Goal: Task Accomplishment & Management: Manage account settings

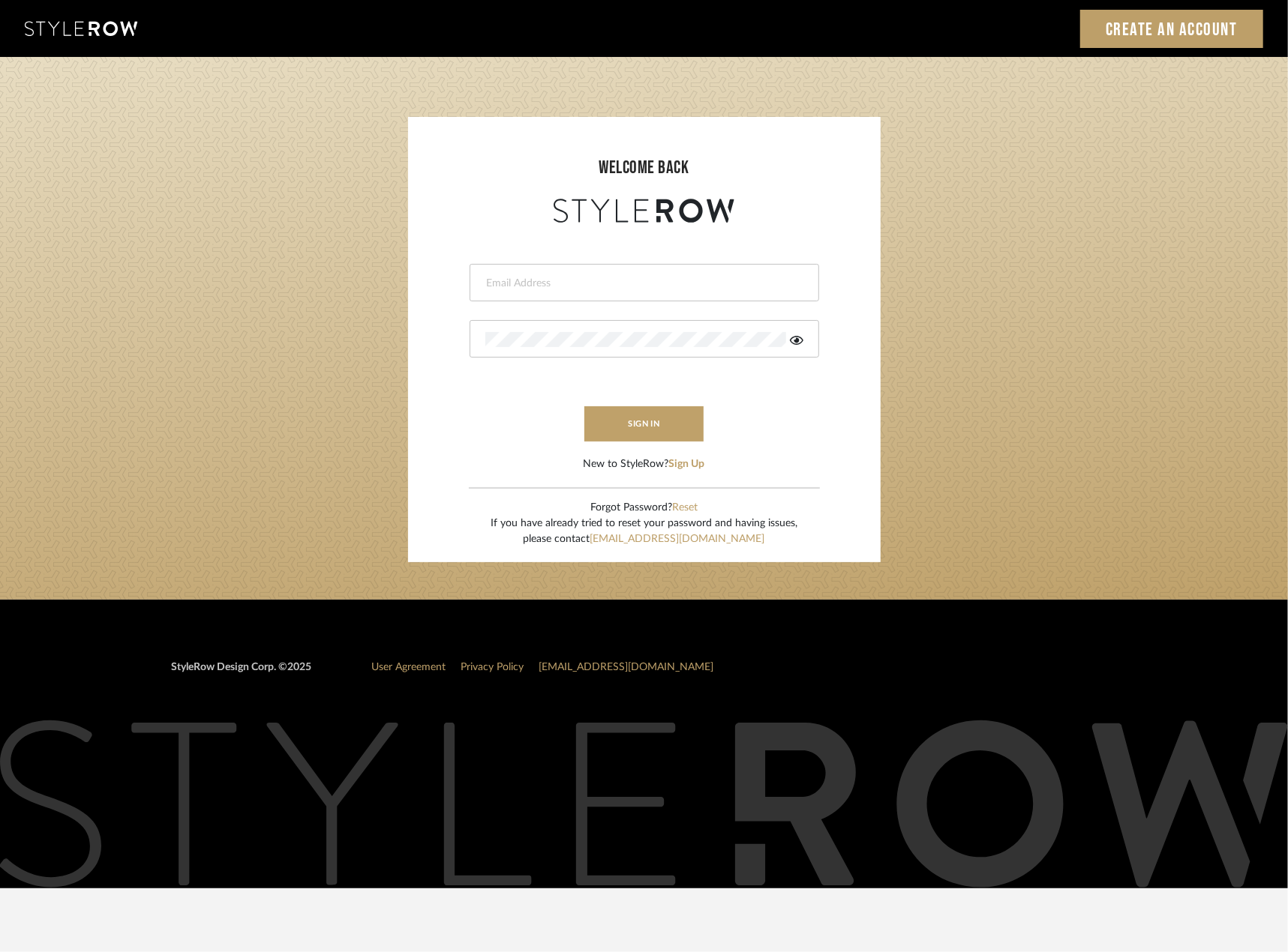
type input "riley@ceid.net"
drag, startPoint x: 0, startPoint y: 0, endPoint x: 649, endPoint y: 422, distance: 774.1
click at [649, 422] on button "sign in" at bounding box center [644, 424] width 120 height 35
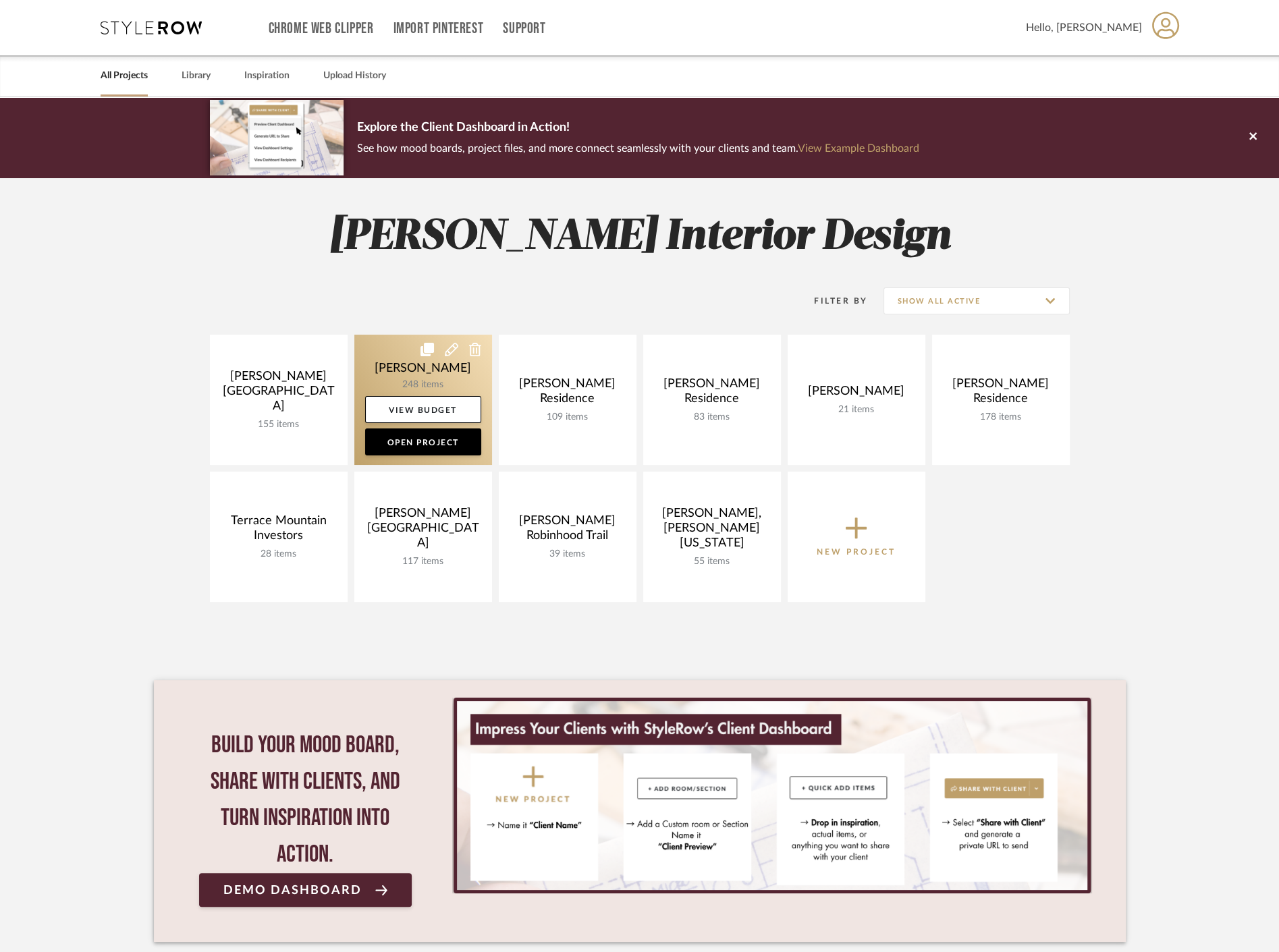
click at [431, 378] on link at bounding box center [423, 400] width 138 height 130
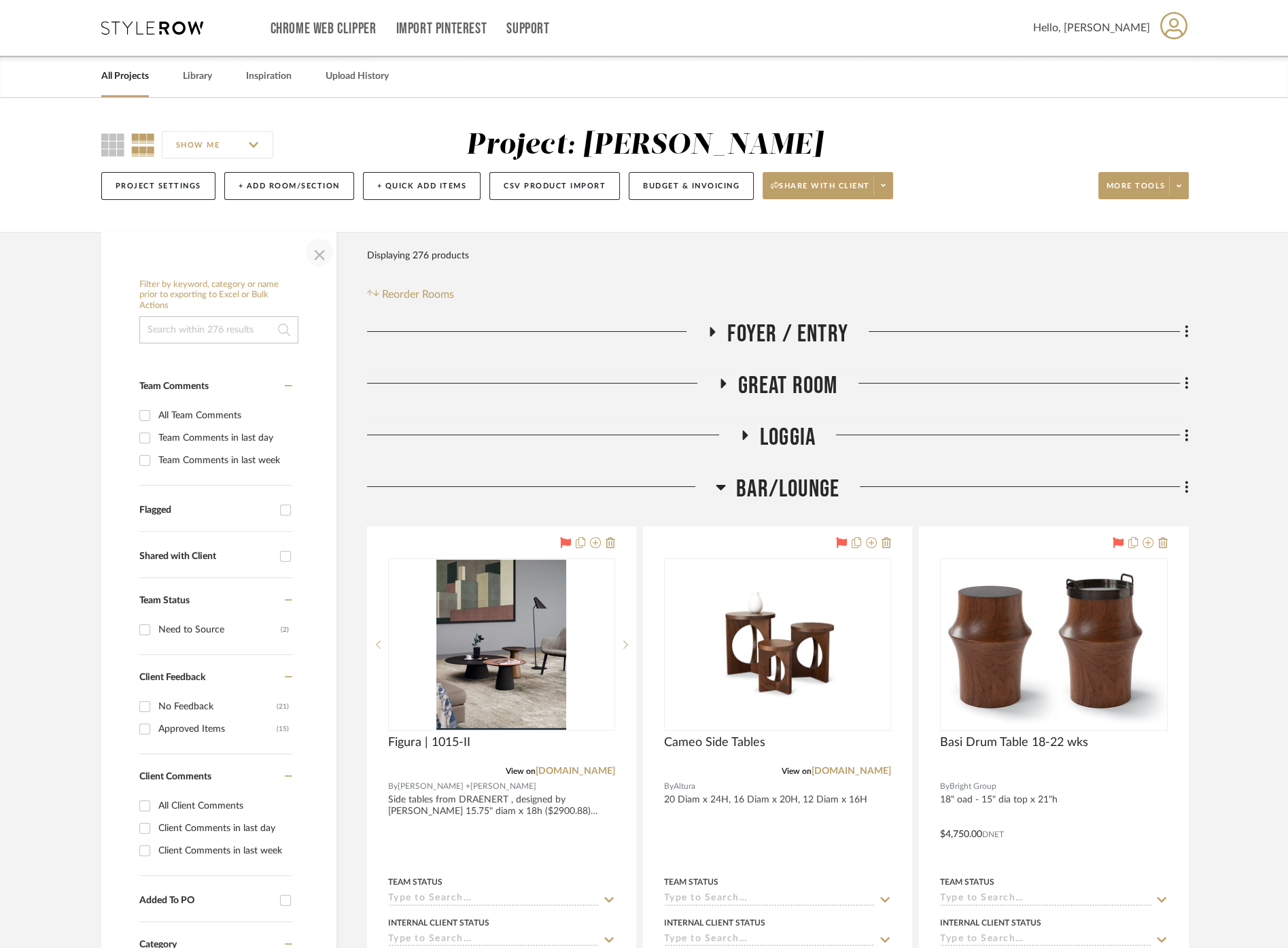
click at [320, 255] on span "button" at bounding box center [319, 252] width 32 height 32
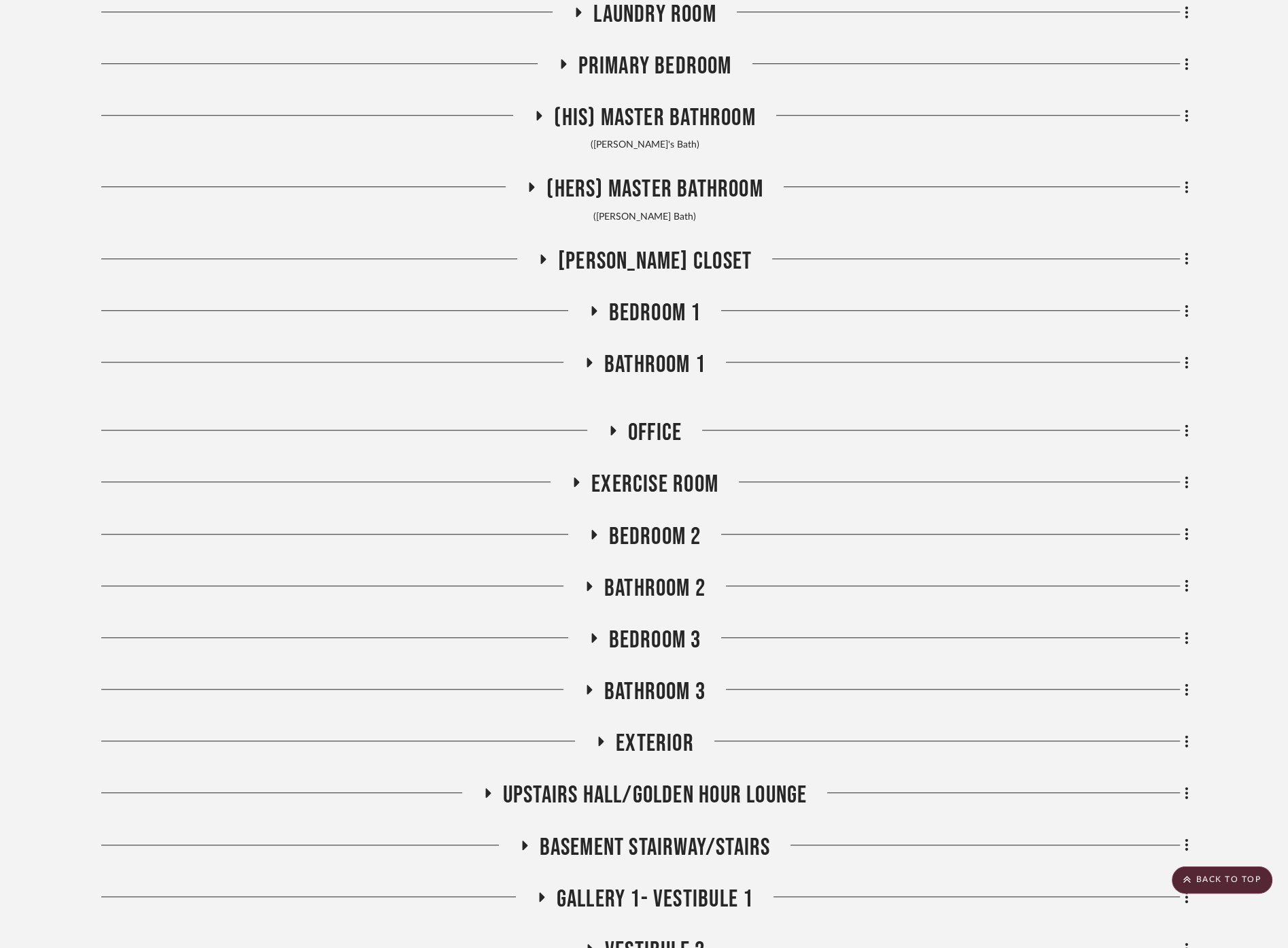
scroll to position [1662, 0]
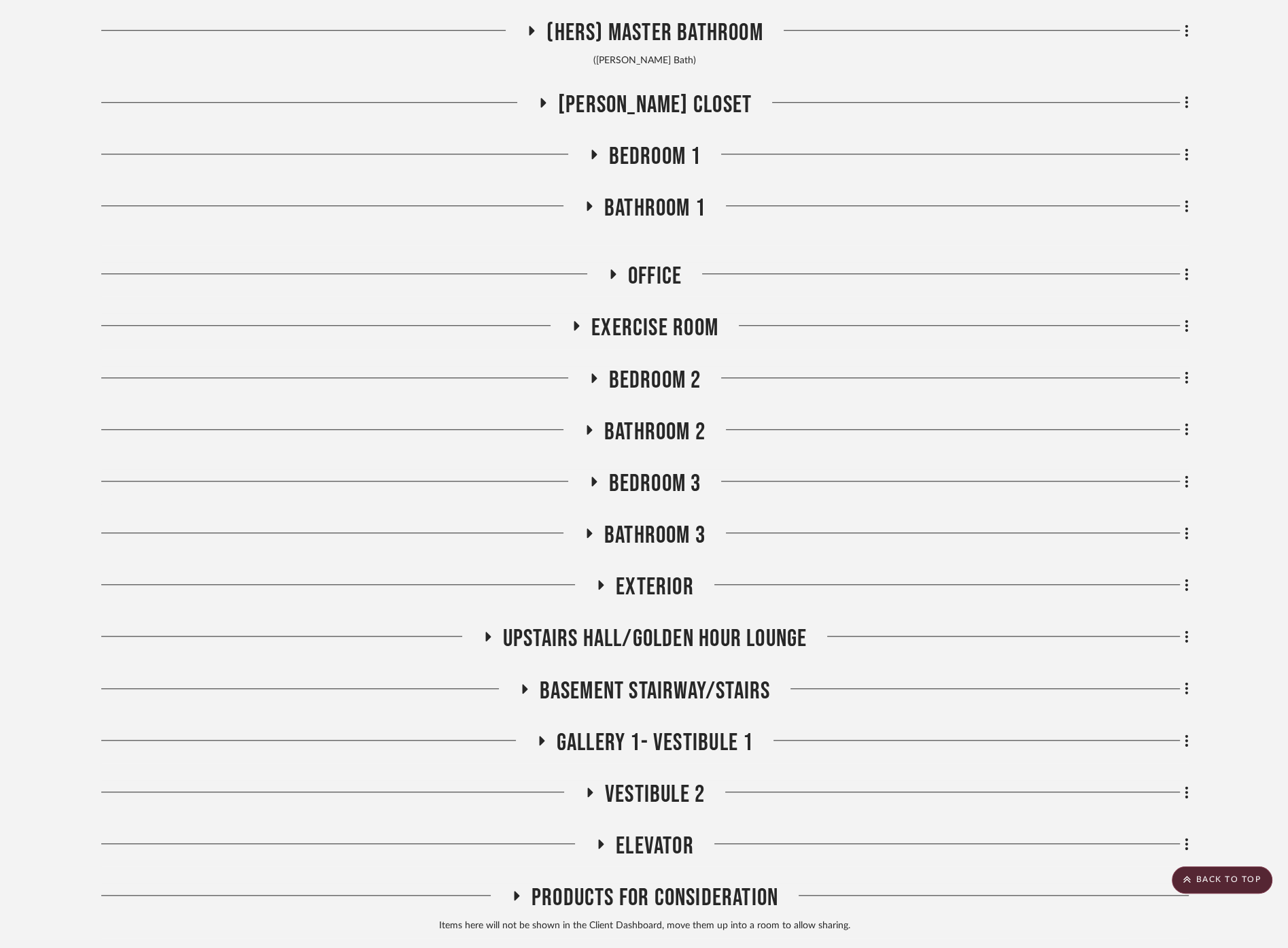
click at [653, 221] on span "Bathroom 1" at bounding box center [655, 208] width 101 height 29
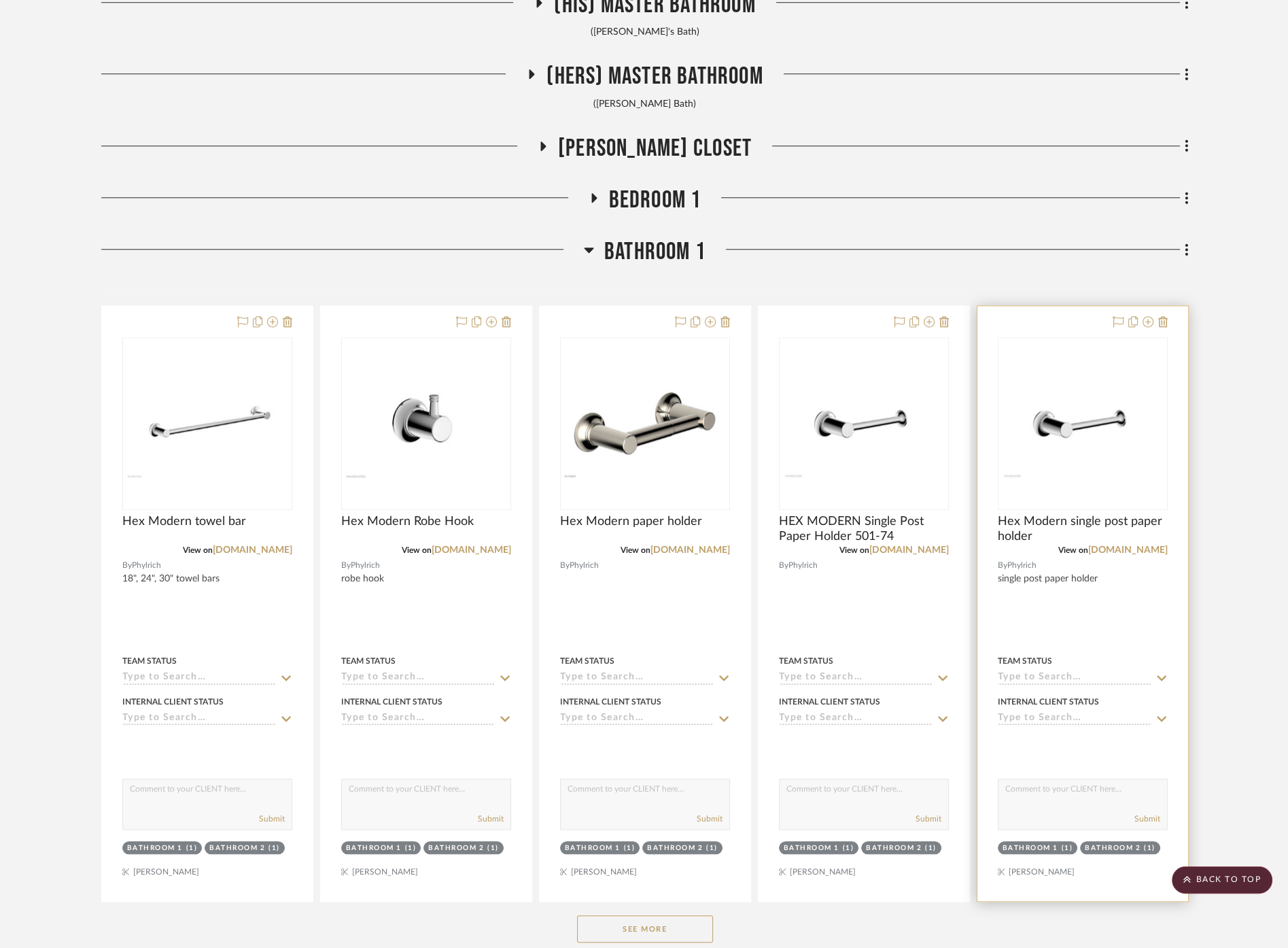
scroll to position [1587, 0]
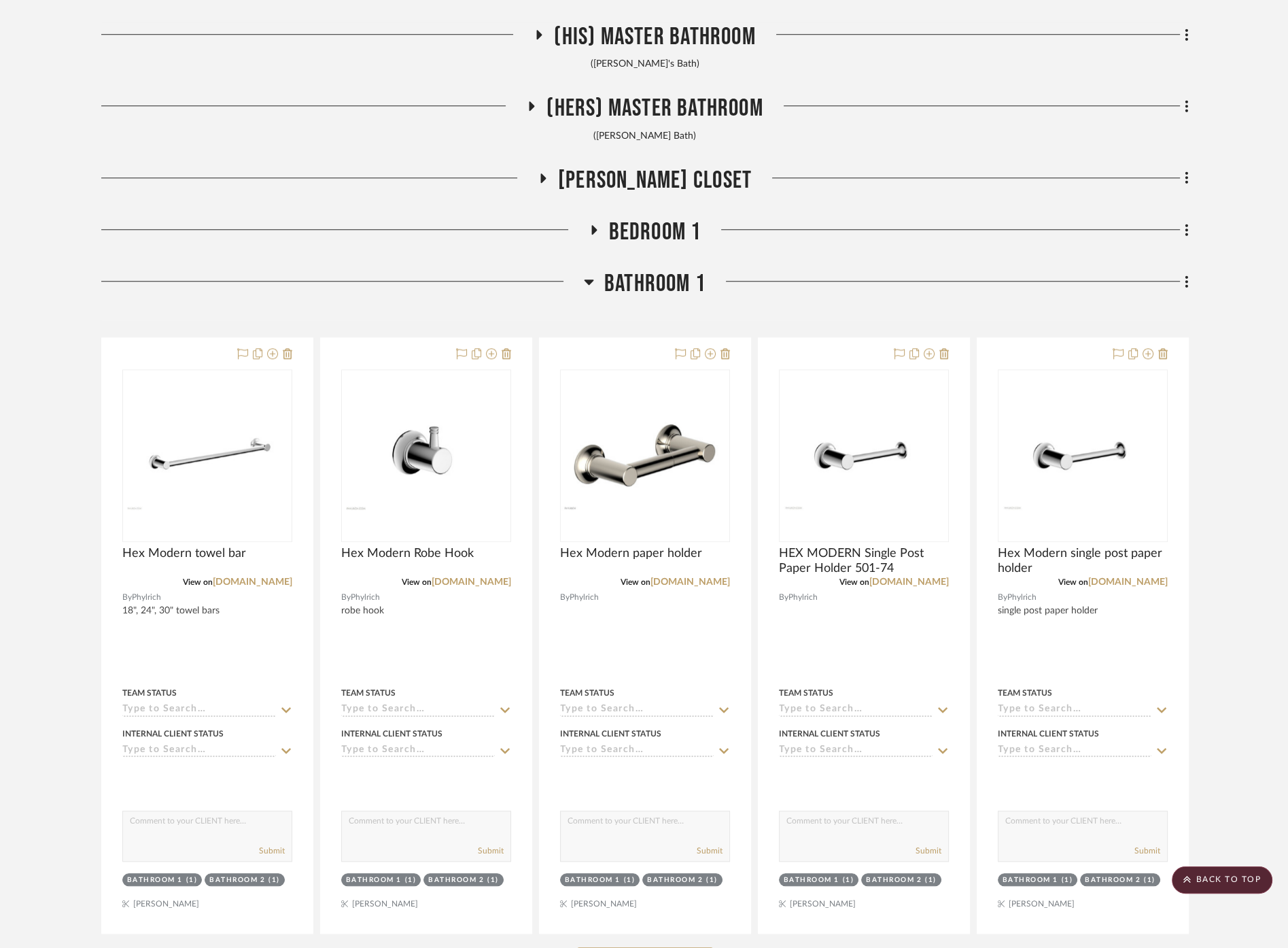
click at [598, 100] on span "(Hers) Master Bathroom" at bounding box center [654, 108] width 217 height 29
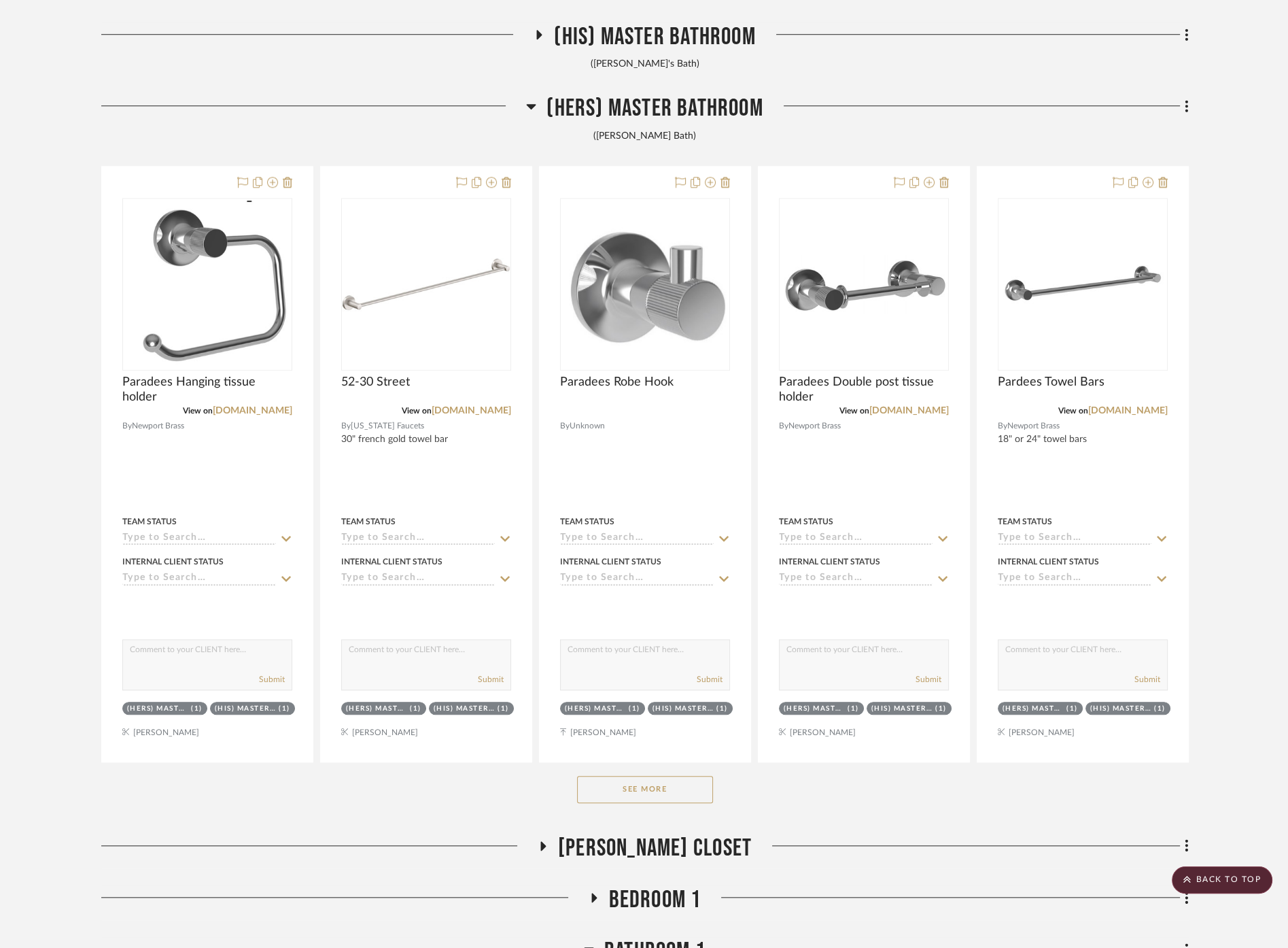
click at [678, 780] on button "See More" at bounding box center [645, 789] width 136 height 27
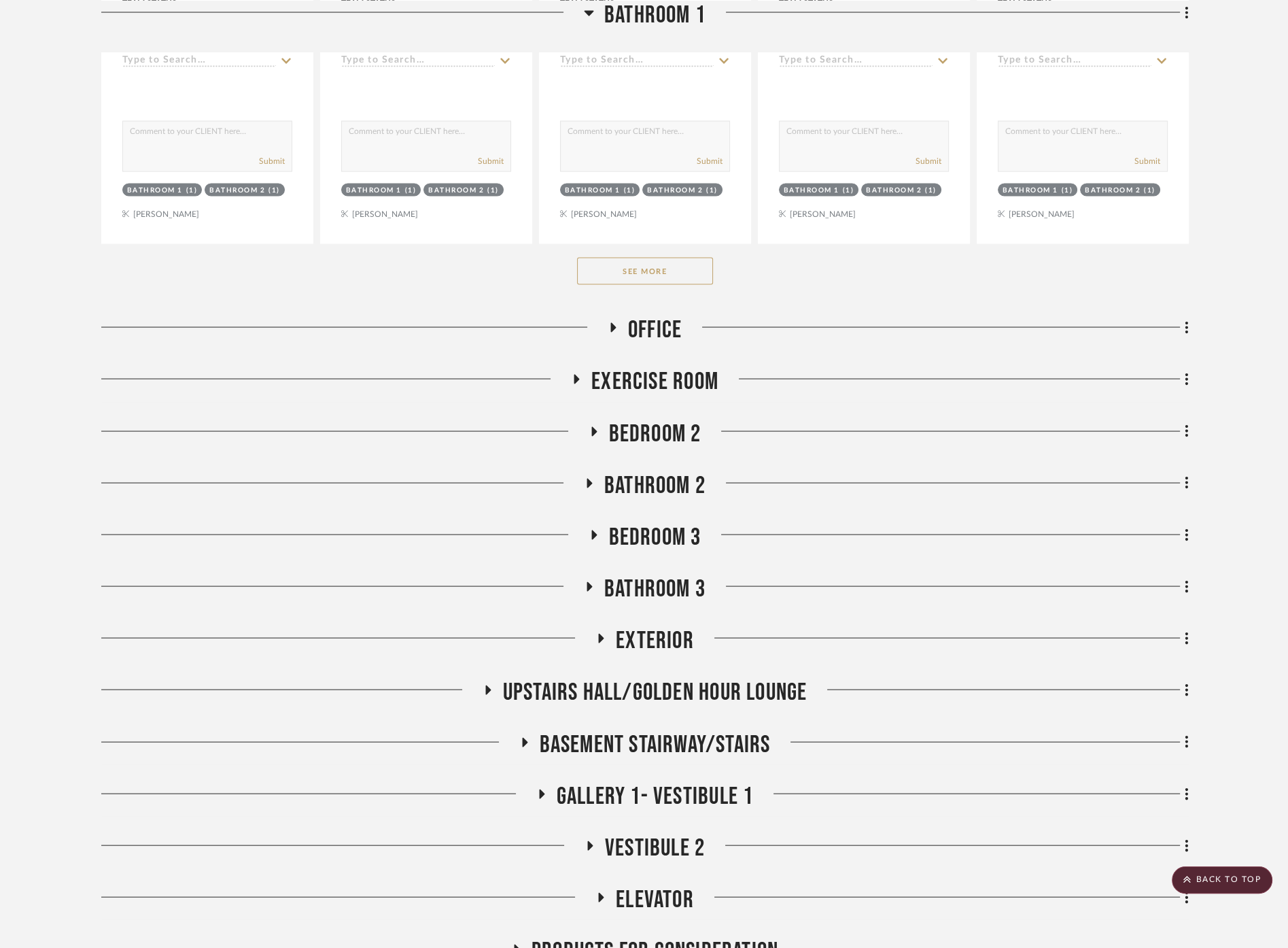
scroll to position [3698, 0]
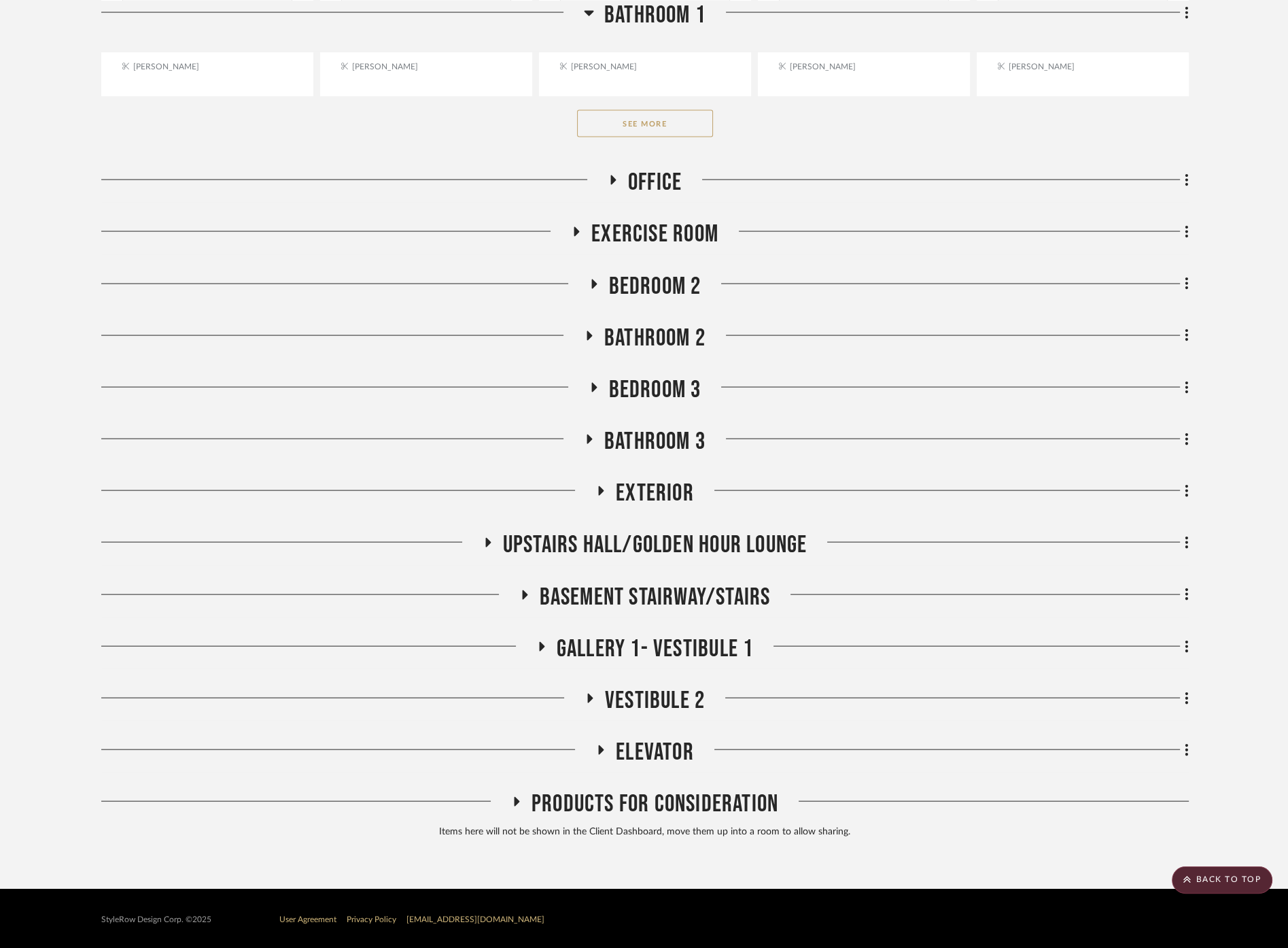
click at [637, 436] on span "Bathroom 3" at bounding box center [655, 442] width 101 height 29
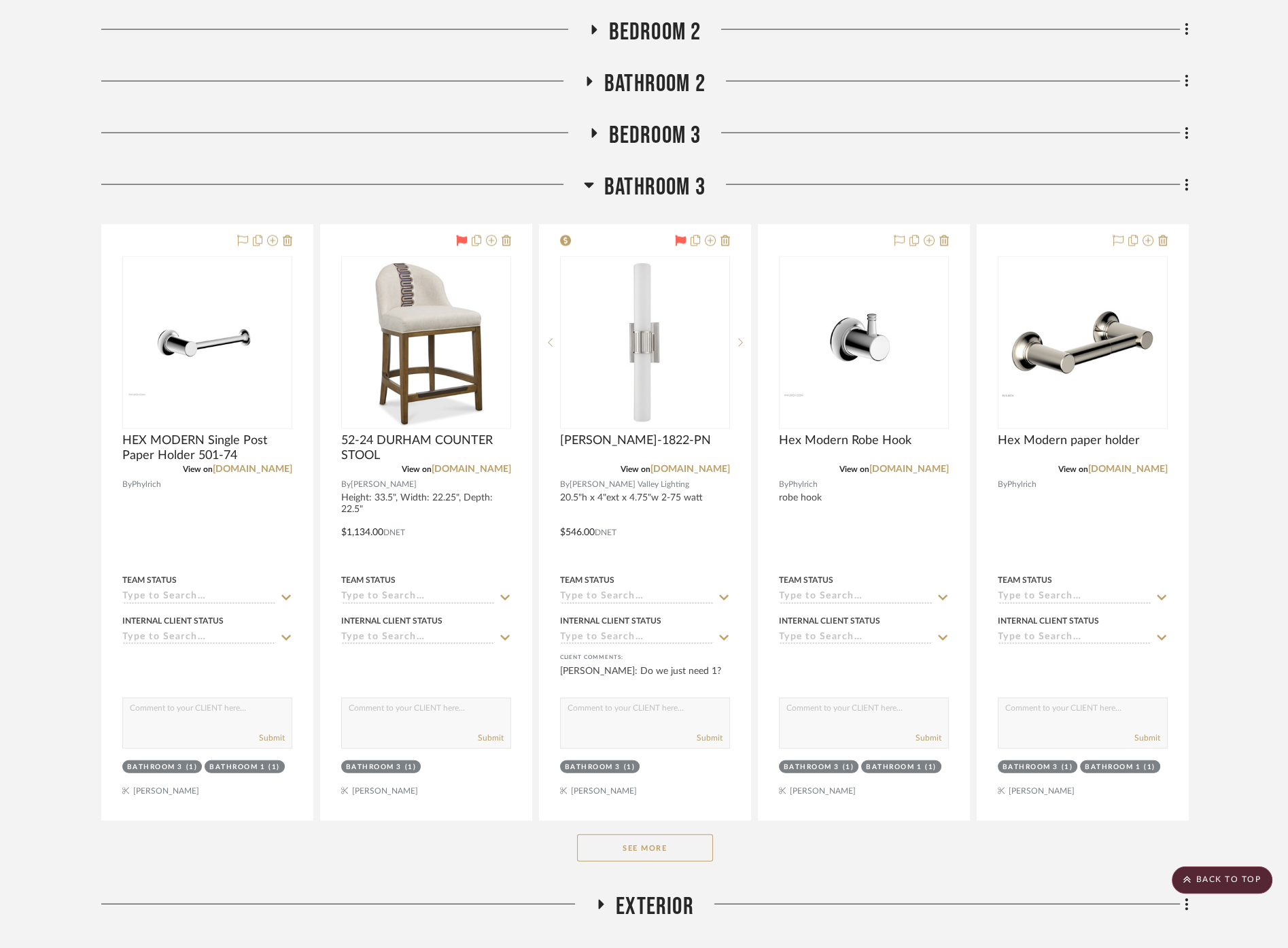
scroll to position [4000, 0]
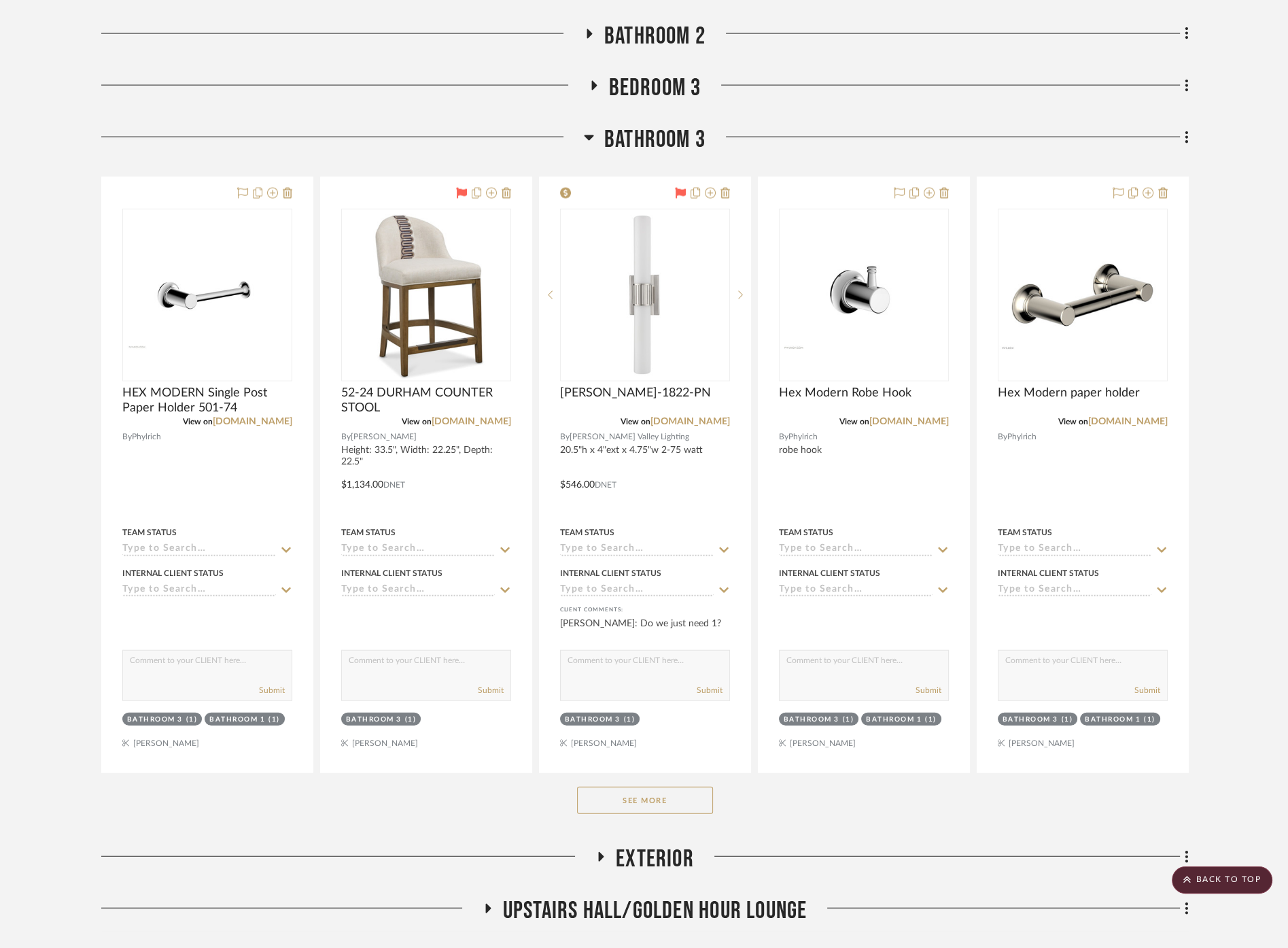
drag, startPoint x: 639, startPoint y: 795, endPoint x: 654, endPoint y: 745, distance: 52.2
click at [640, 793] on button "See More" at bounding box center [645, 800] width 136 height 27
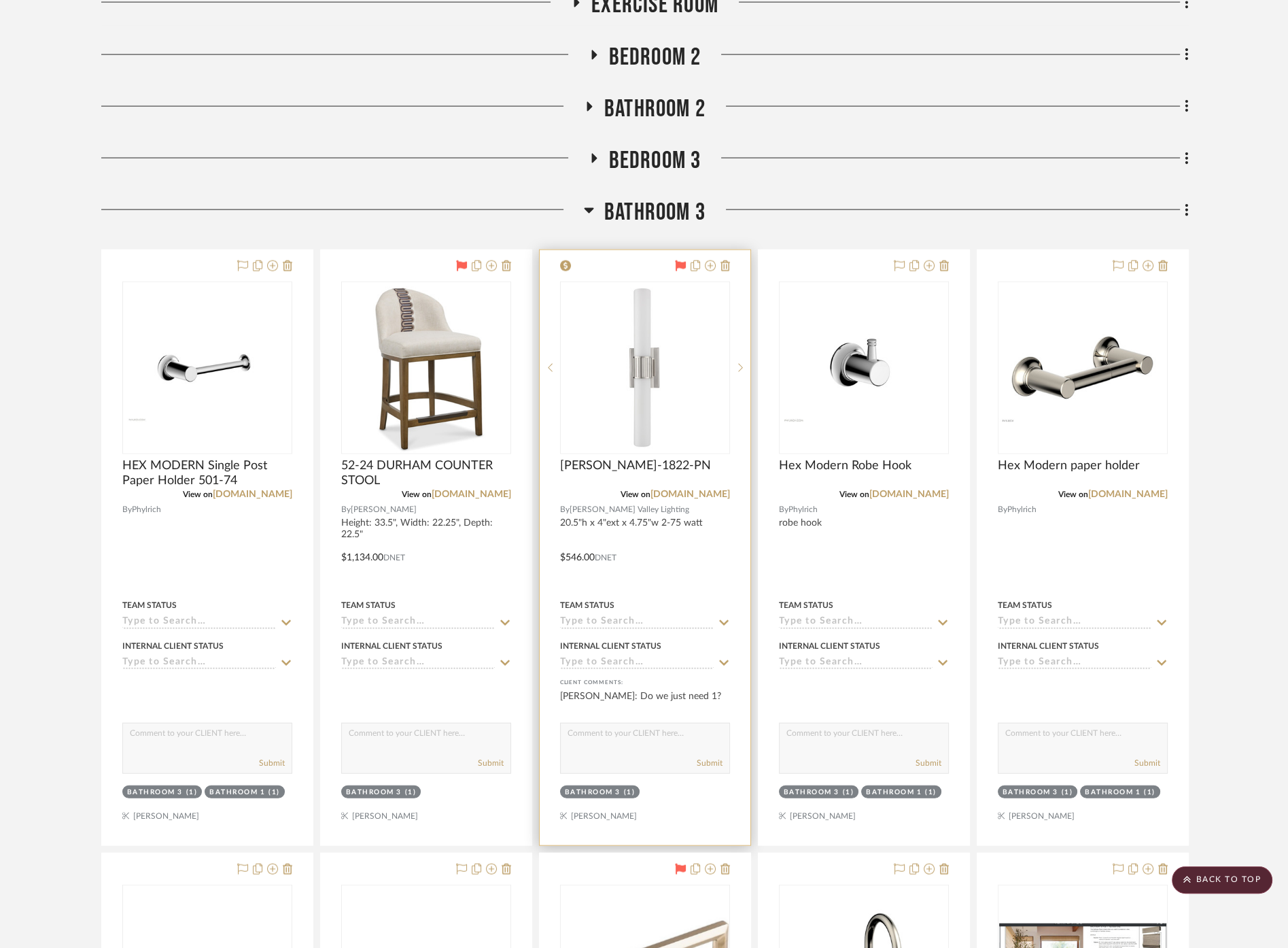
scroll to position [3924, 0]
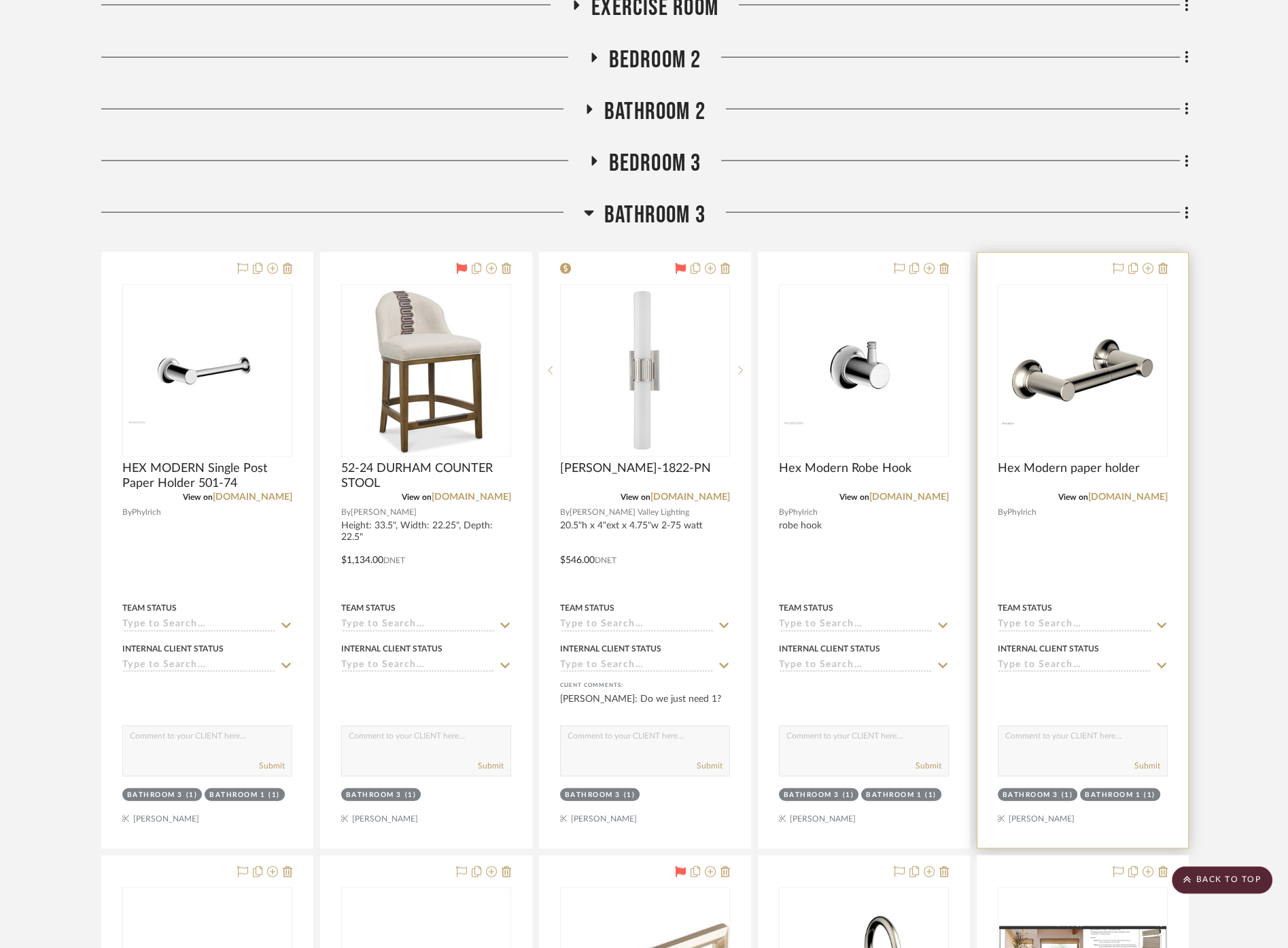
click at [1167, 269] on div at bounding box center [1083, 550] width 211 height 595
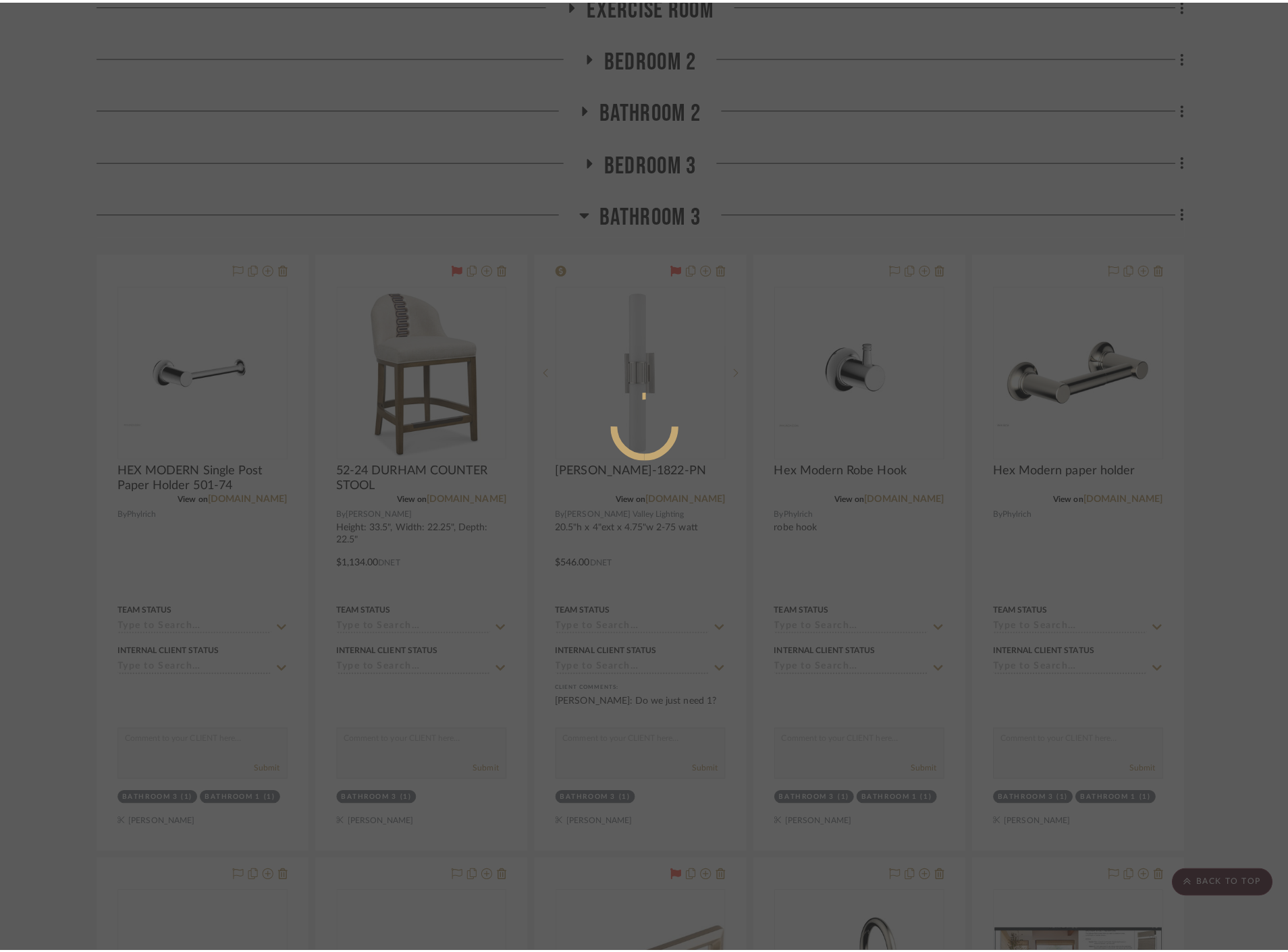
scroll to position [0, 0]
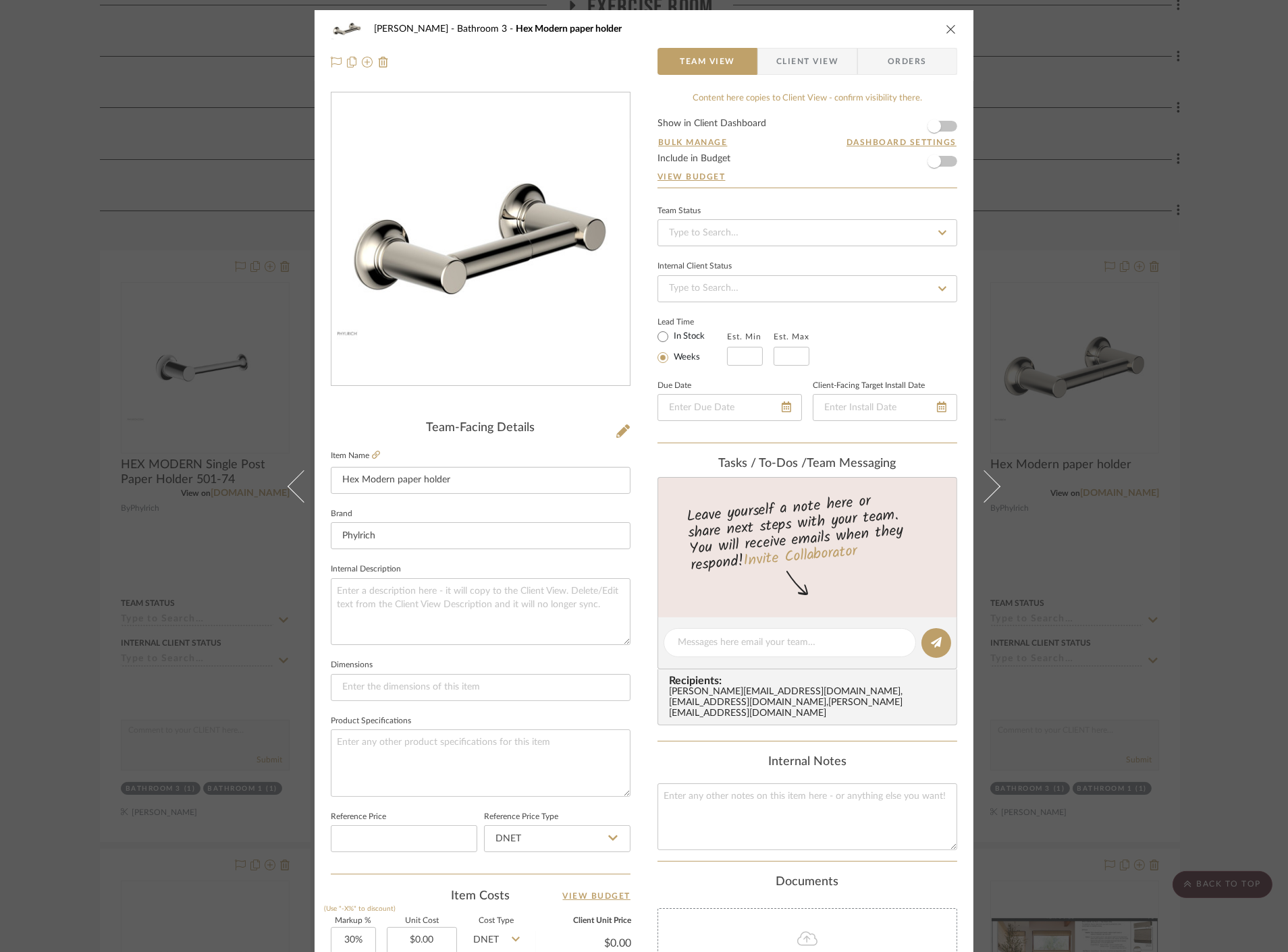
click at [97, 219] on div "[PERSON_NAME] Bathroom 3 Hex Modern paper holder Team View Client View Orders T…" at bounding box center [644, 476] width 1288 height 952
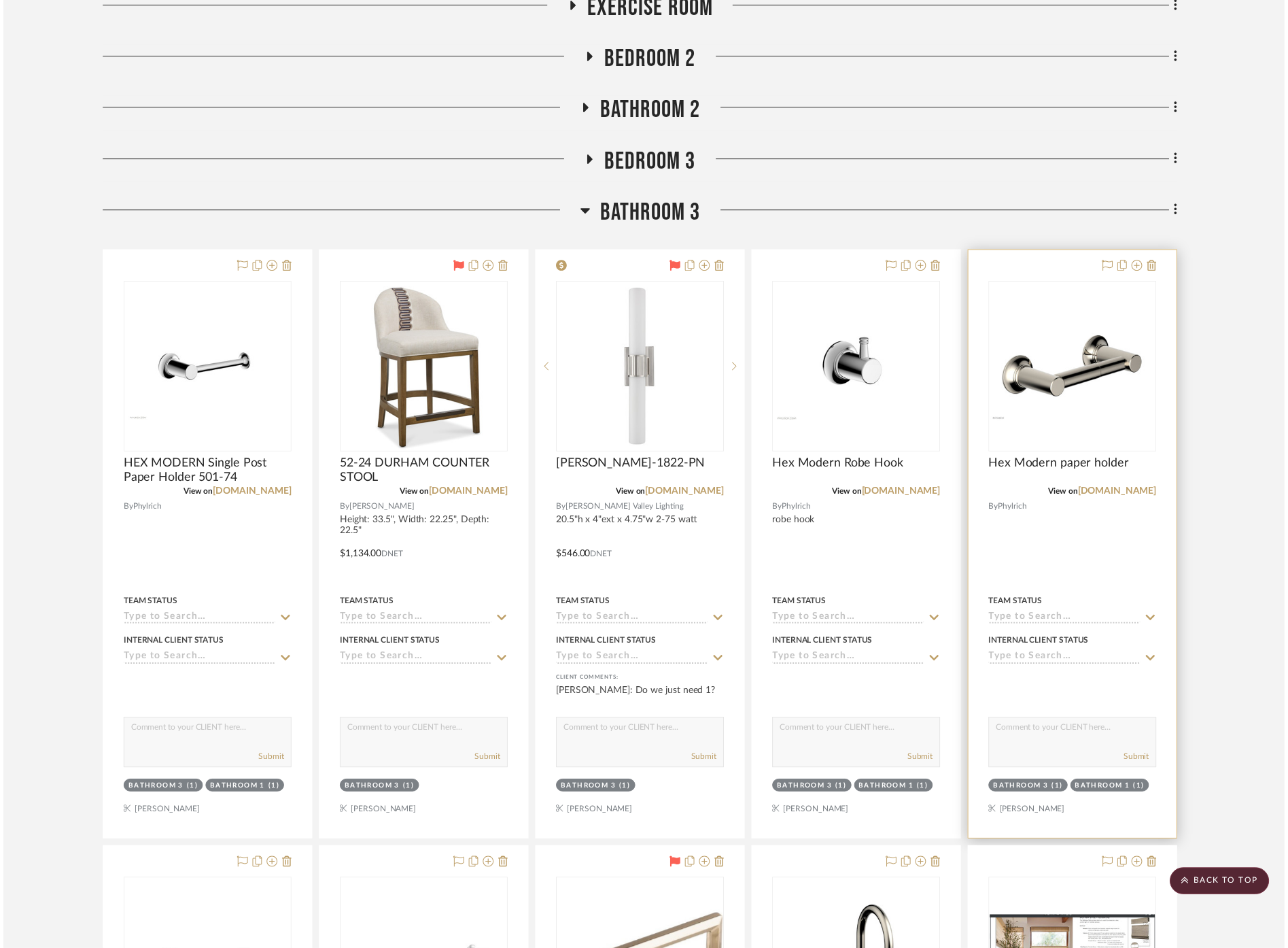
scroll to position [3924, 0]
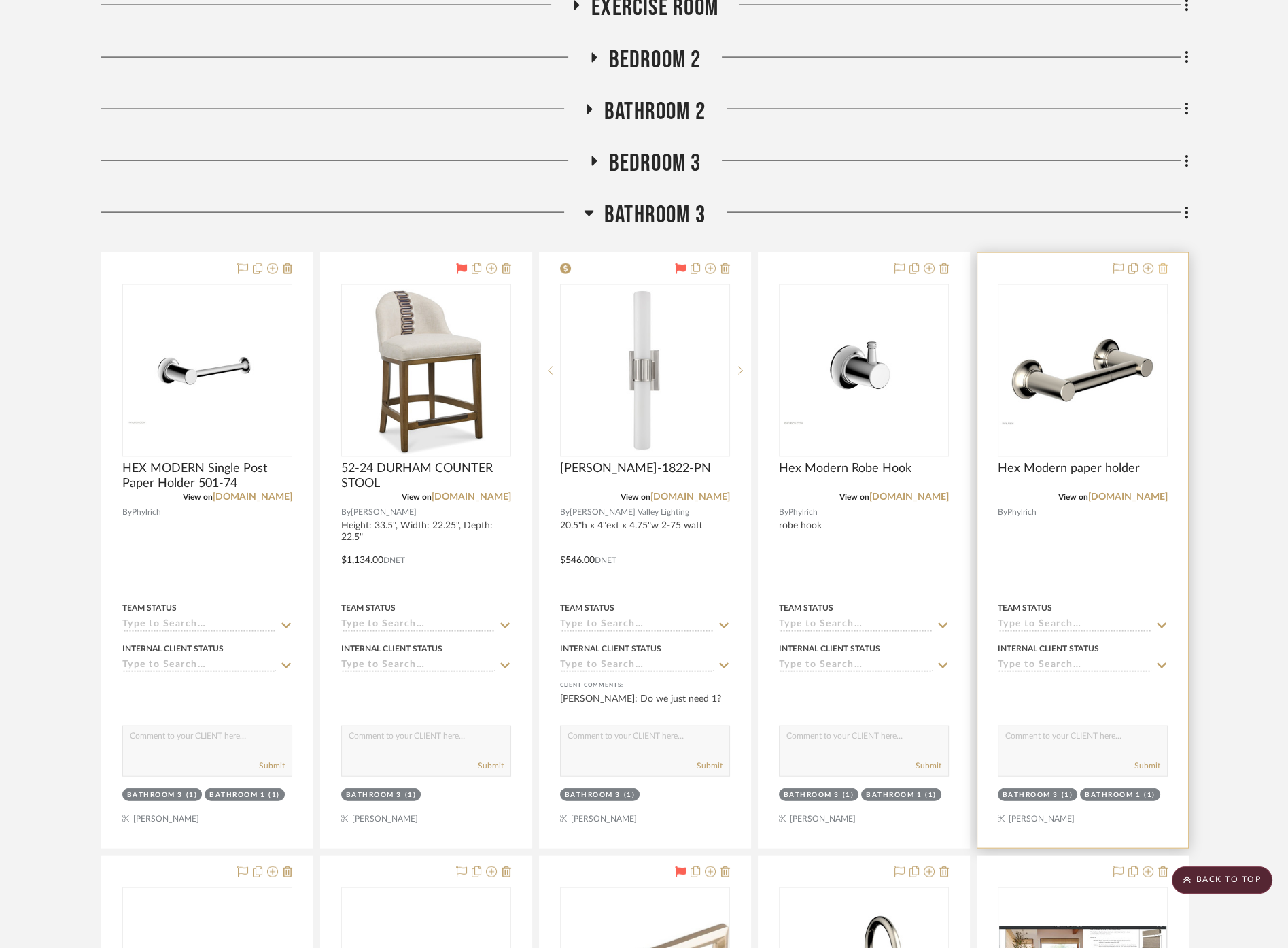
click at [1167, 263] on icon at bounding box center [1163, 269] width 10 height 11
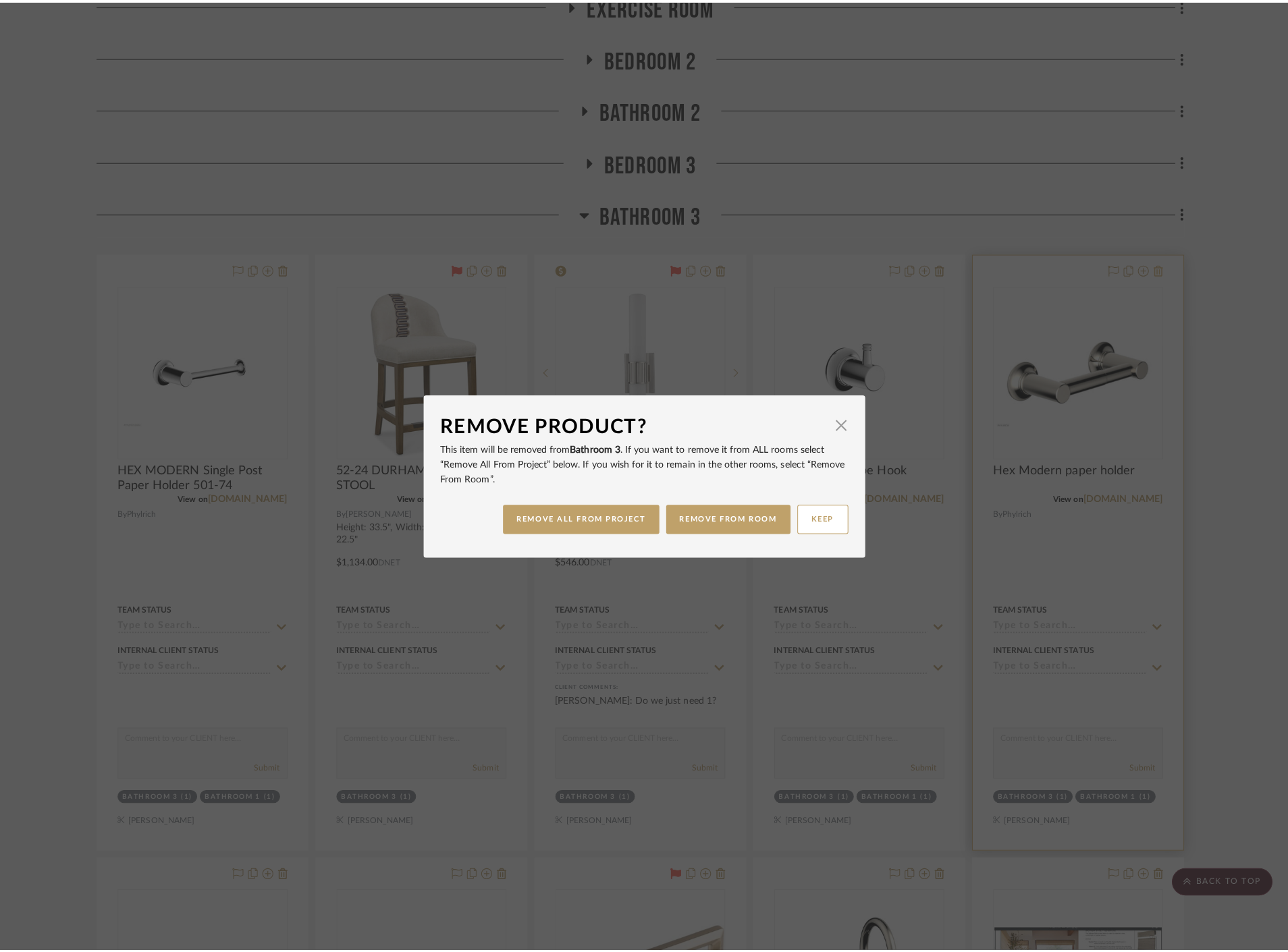
scroll to position [0, 0]
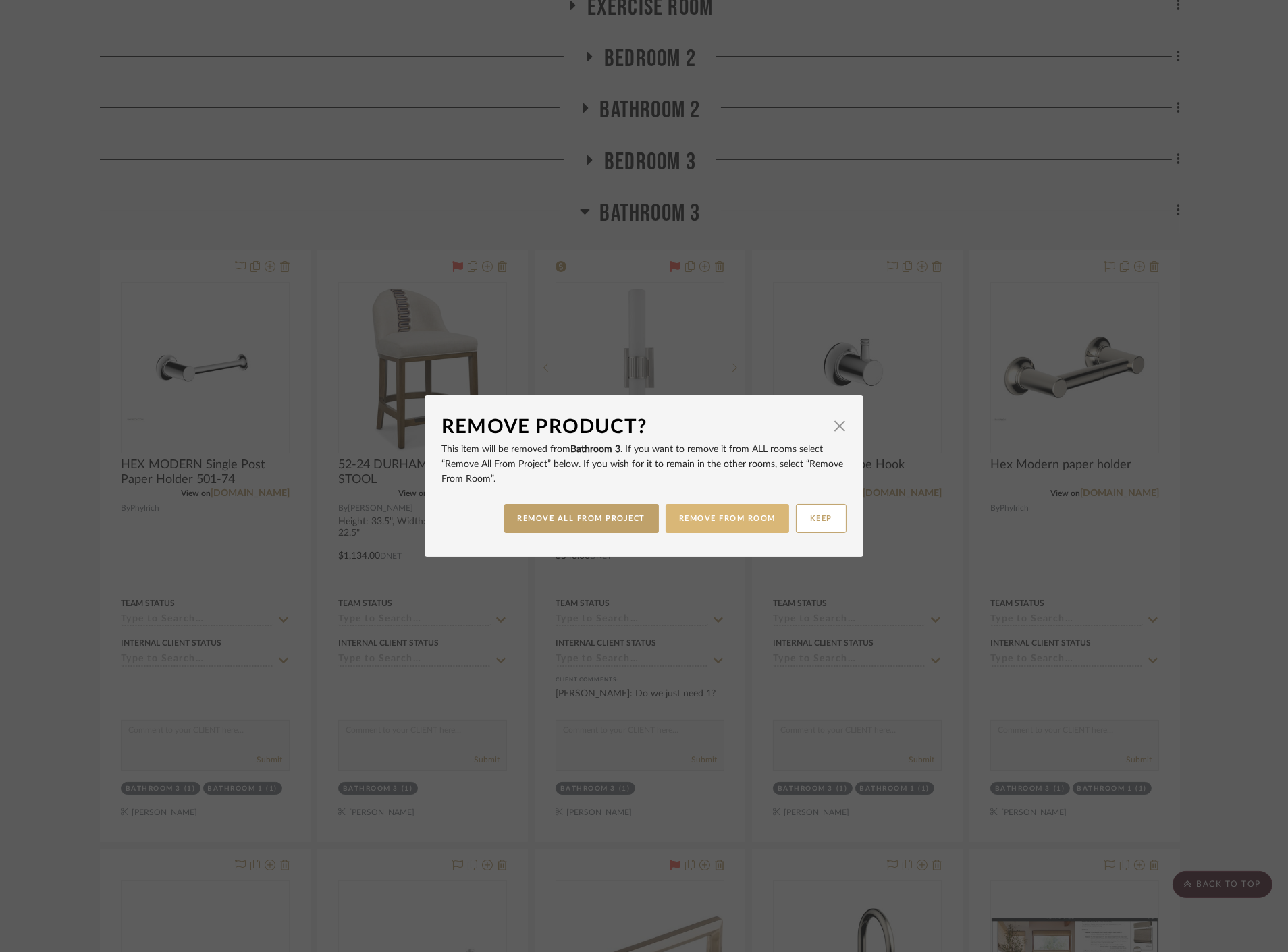
click at [715, 520] on button "REMOVE FROM ROOM" at bounding box center [727, 518] width 124 height 29
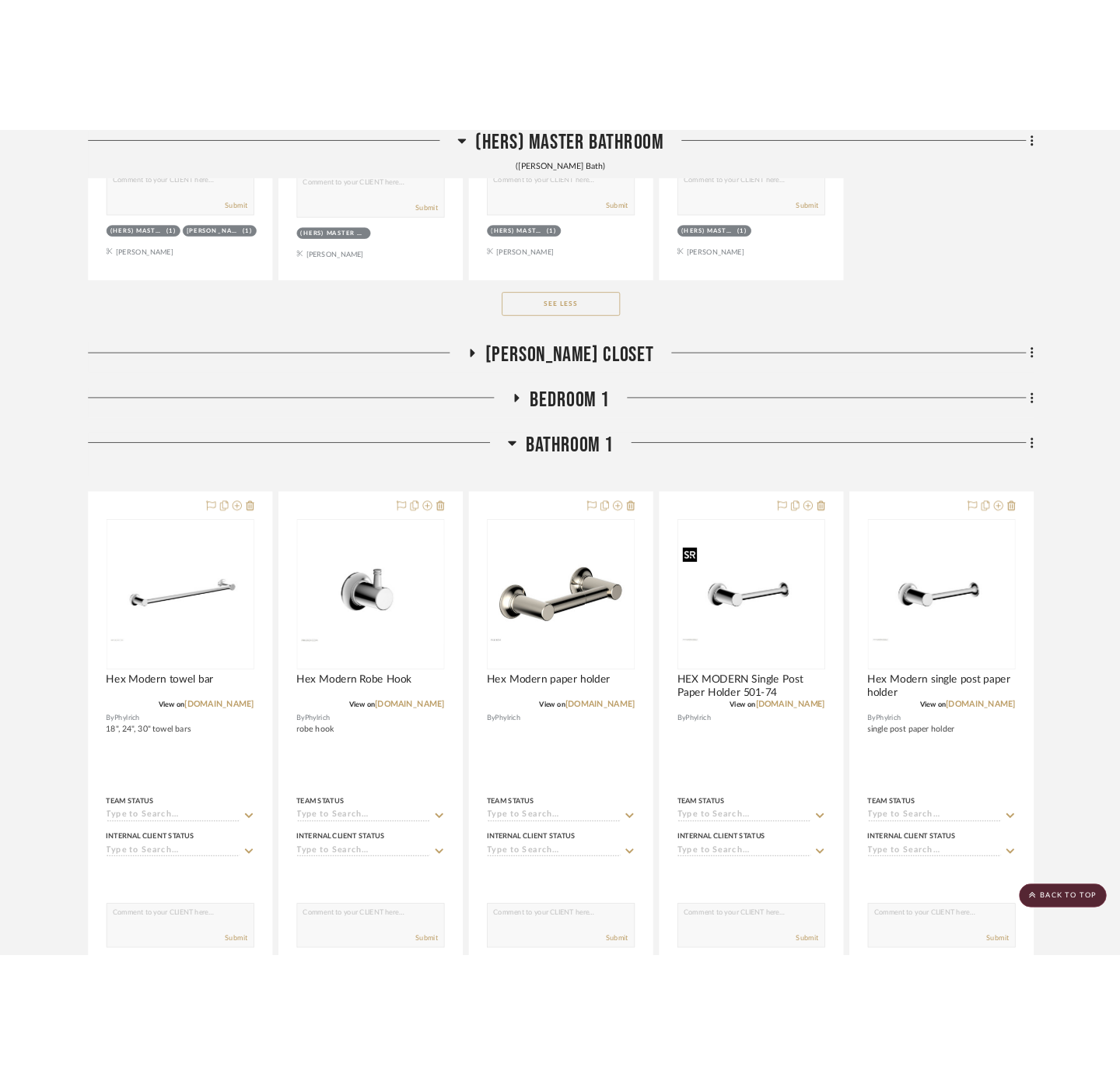
scroll to position [3107, 0]
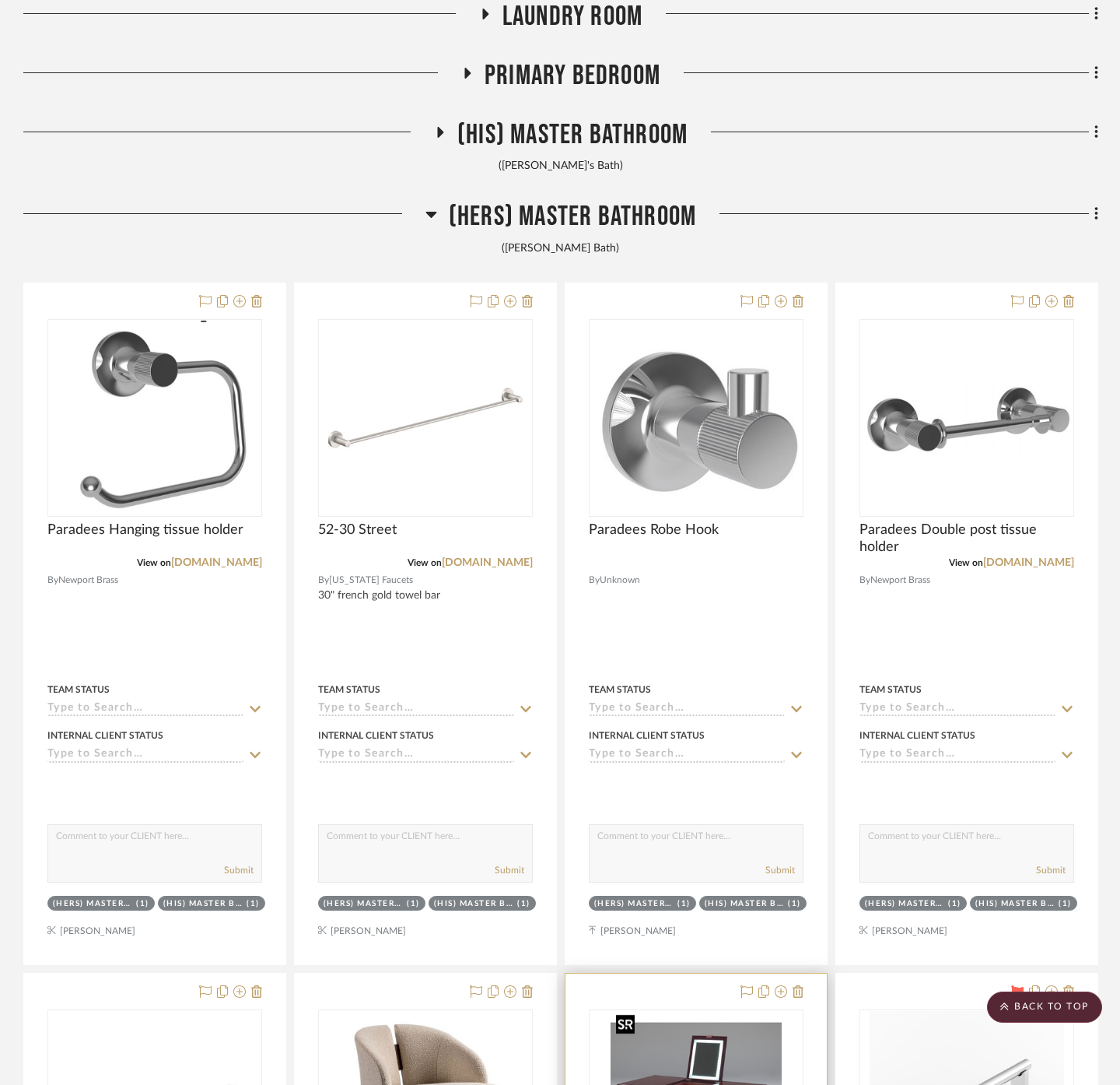
scroll to position [1378, 0]
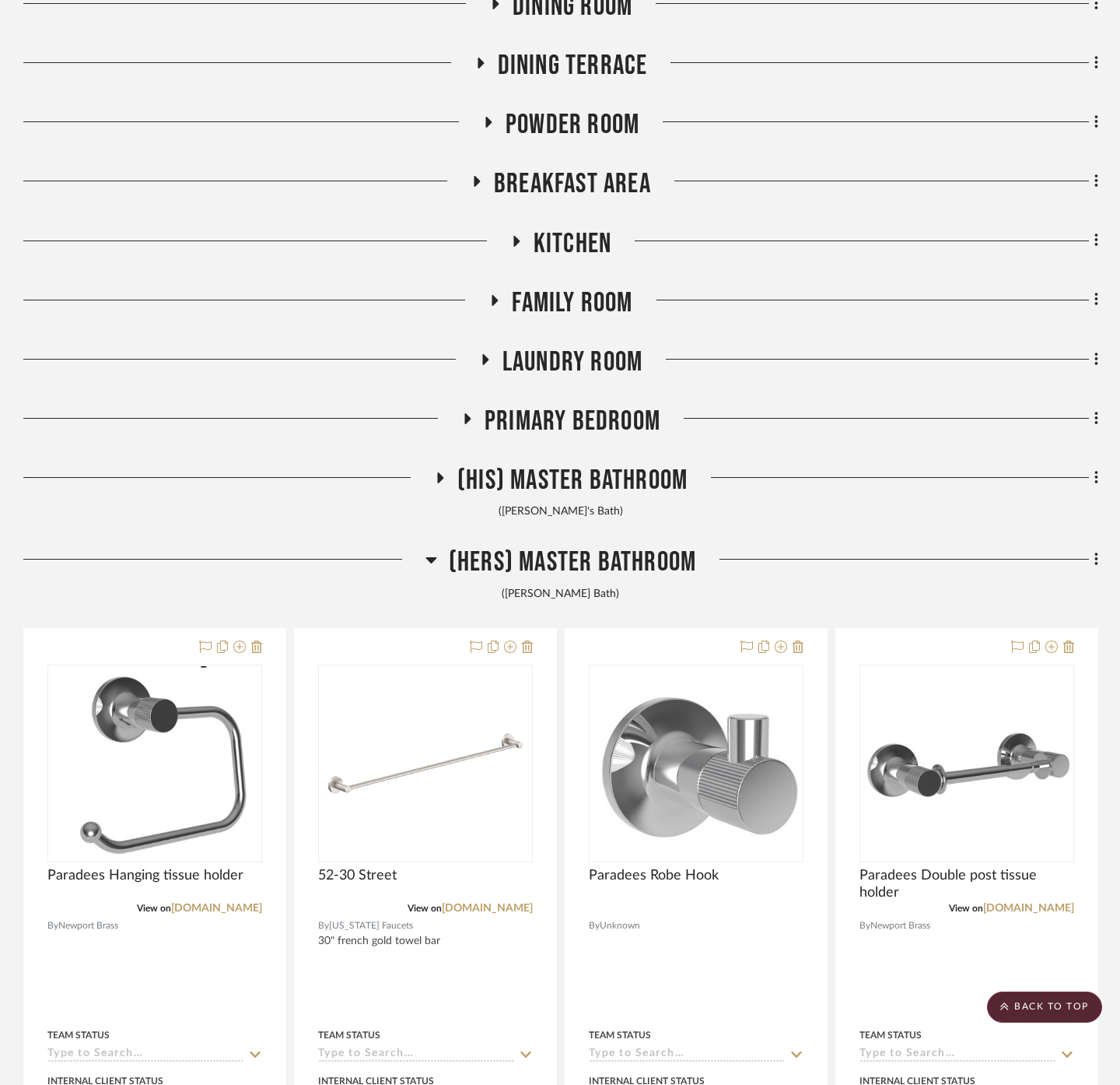
click at [554, 473] on span "(His) Master Bathroom" at bounding box center [573, 480] width 231 height 34
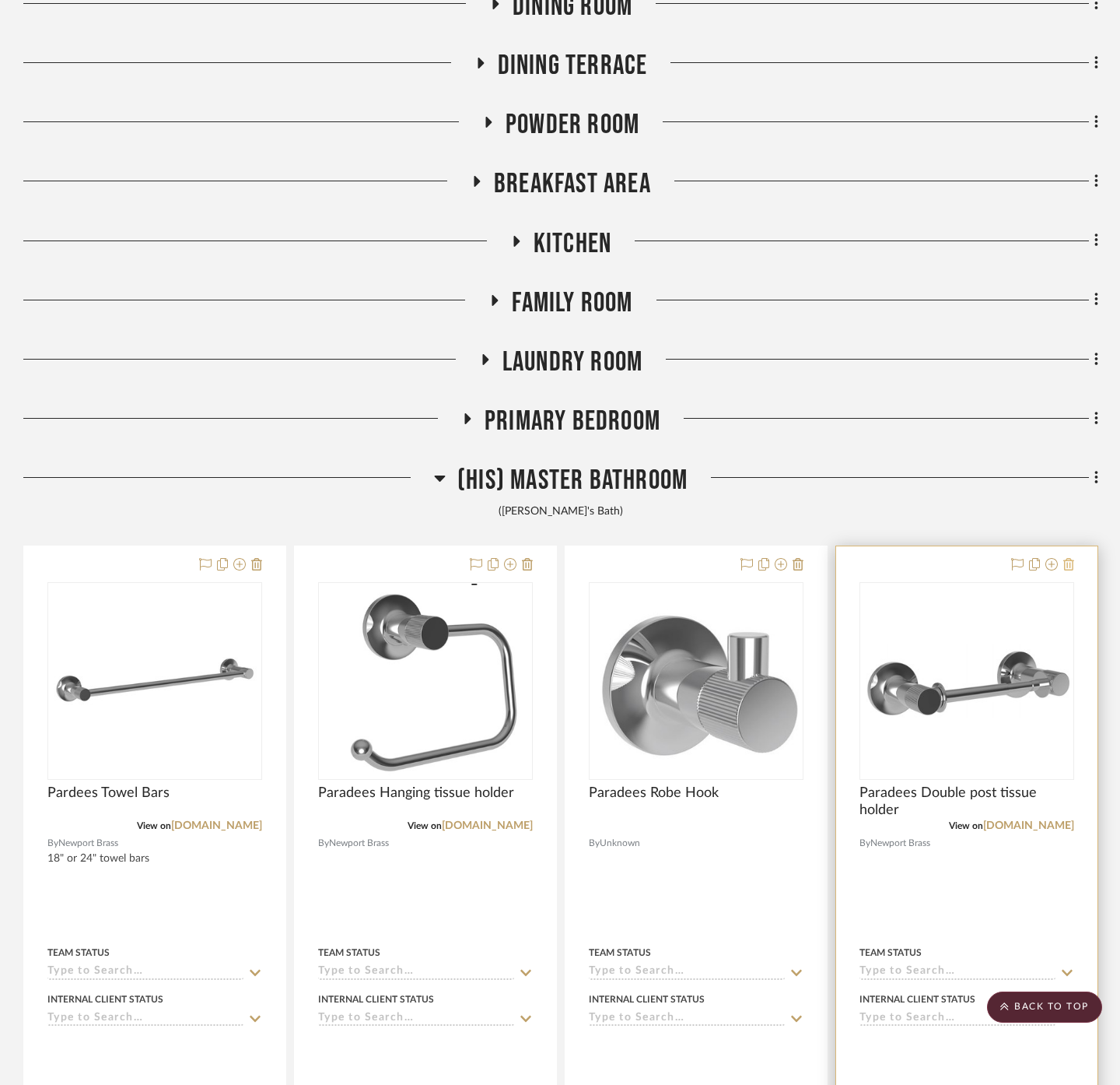
click at [1072, 562] on icon at bounding box center [1069, 564] width 11 height 12
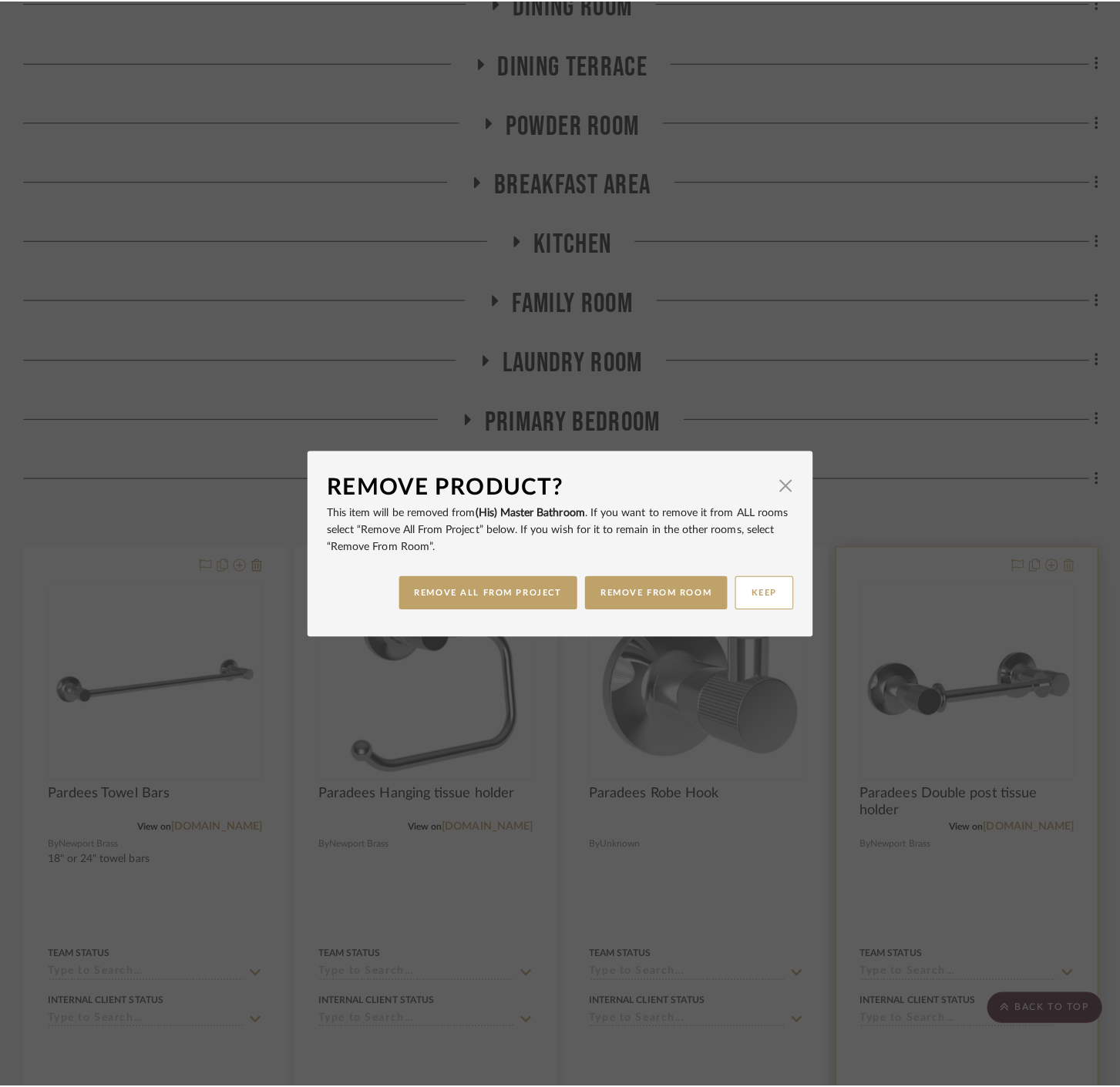
scroll to position [0, 0]
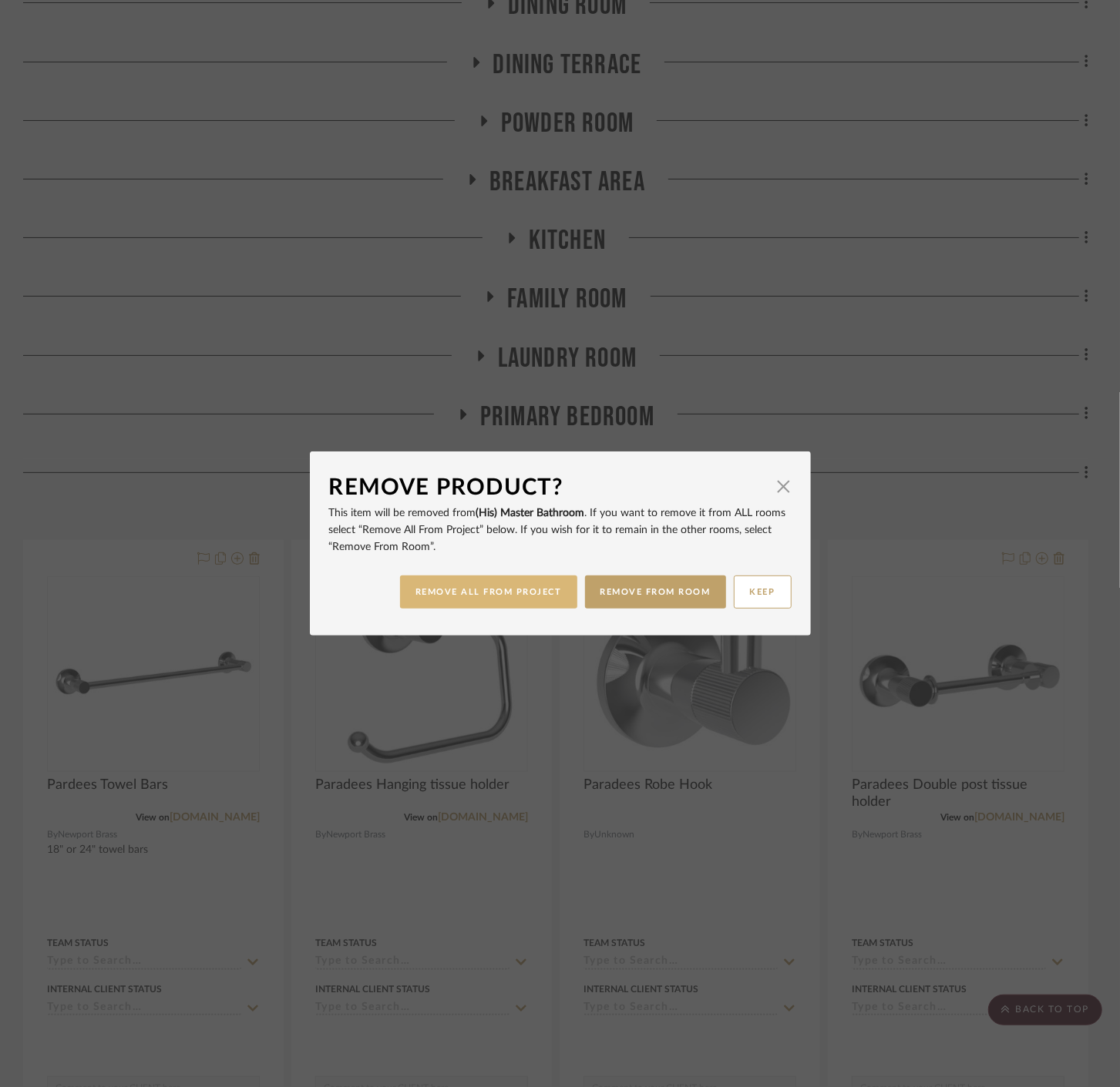
click at [501, 590] on button "REMOVE ALL FROM PROJECT" at bounding box center [489, 592] width 177 height 33
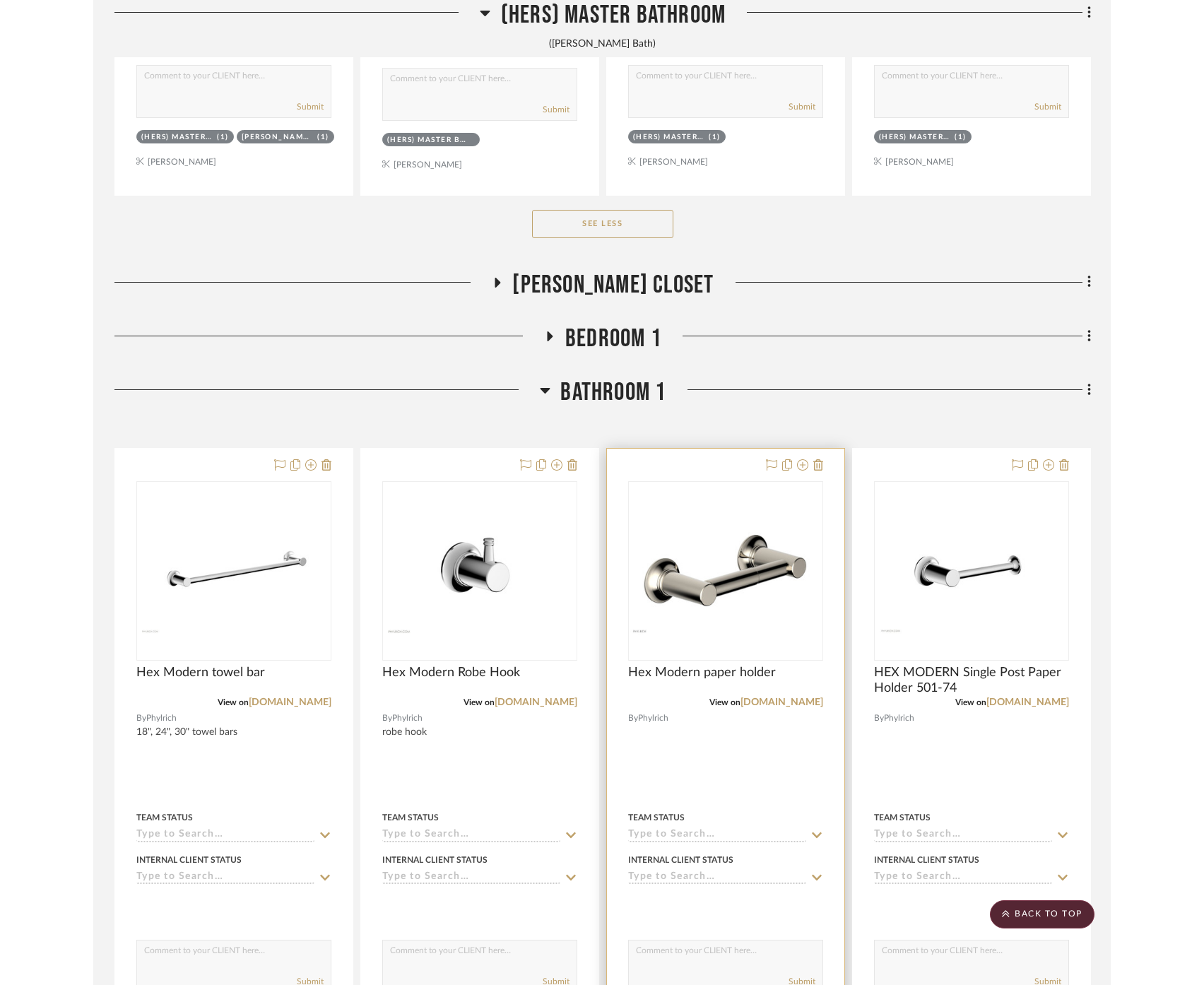
scroll to position [3763, 0]
